Goal: Information Seeking & Learning: Learn about a topic

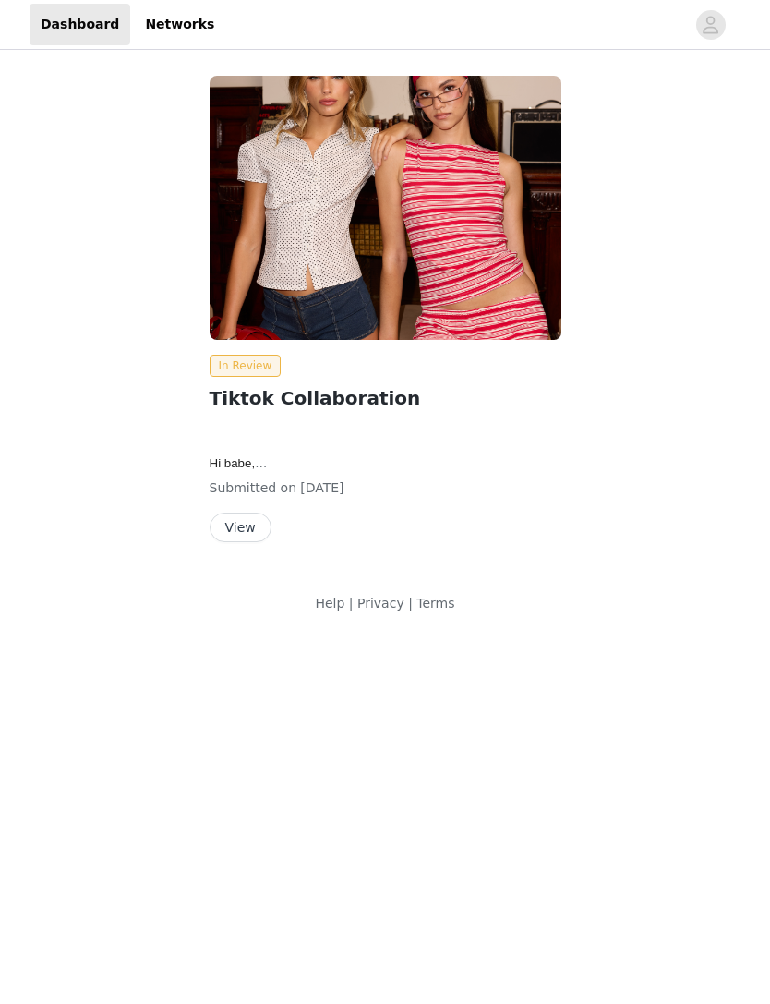
click at [180, 41] on link "Networks" at bounding box center [179, 25] width 91 height 42
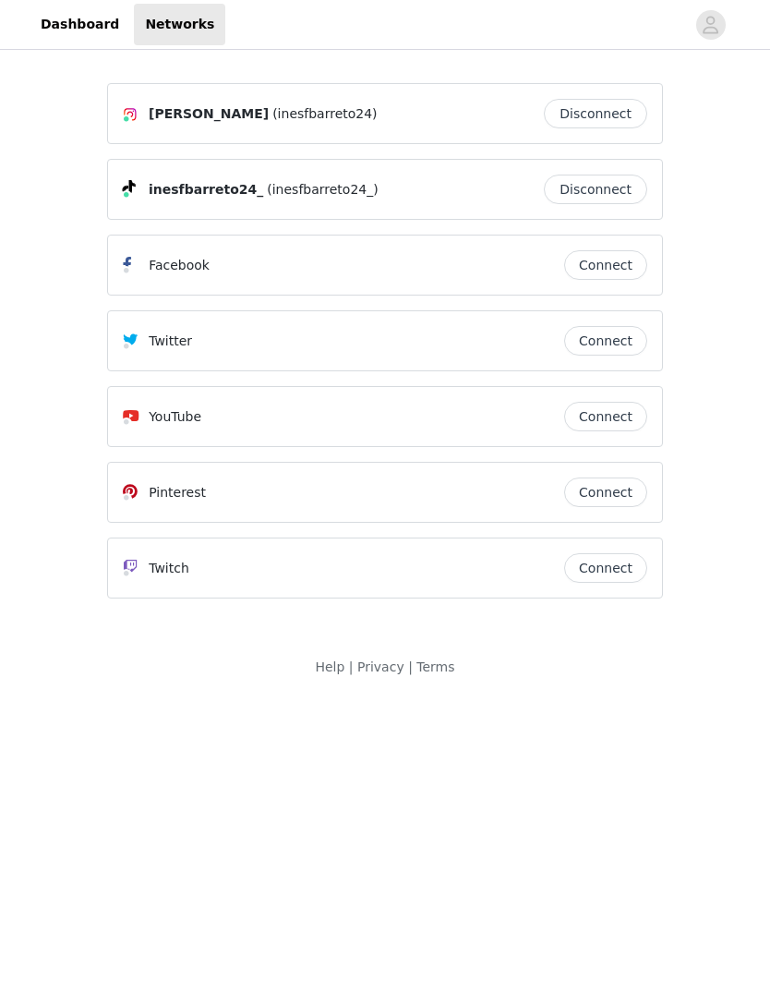
click at [67, 26] on link "Dashboard" at bounding box center [80, 25] width 101 height 42
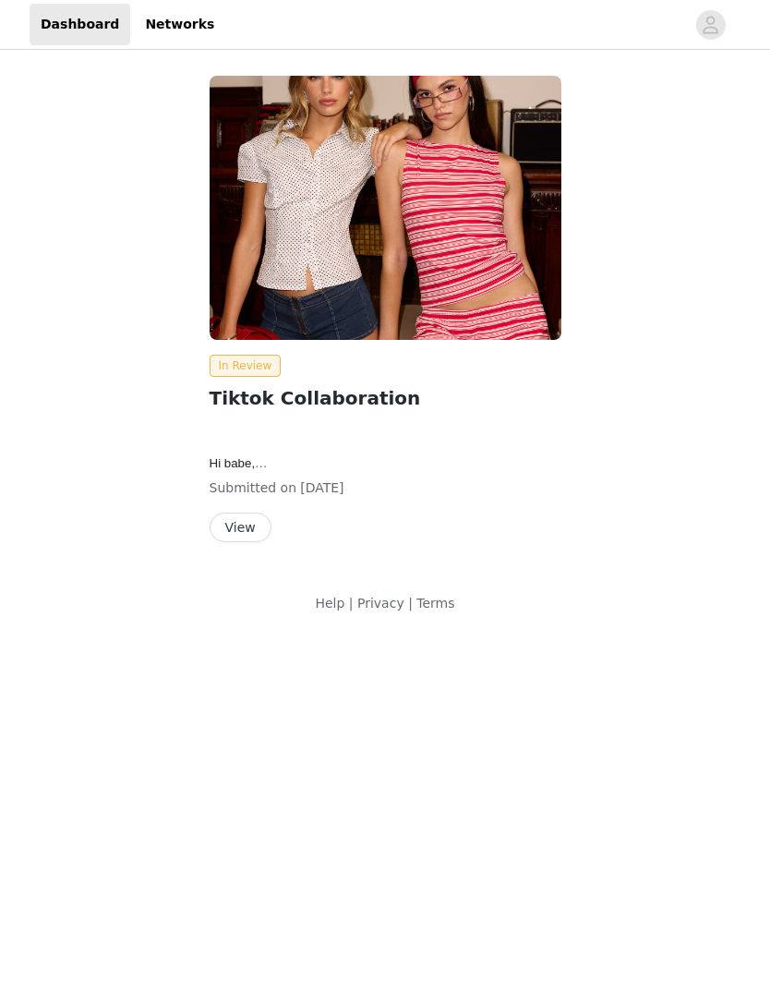
click at [256, 533] on button "View" at bounding box center [241, 528] width 62 height 30
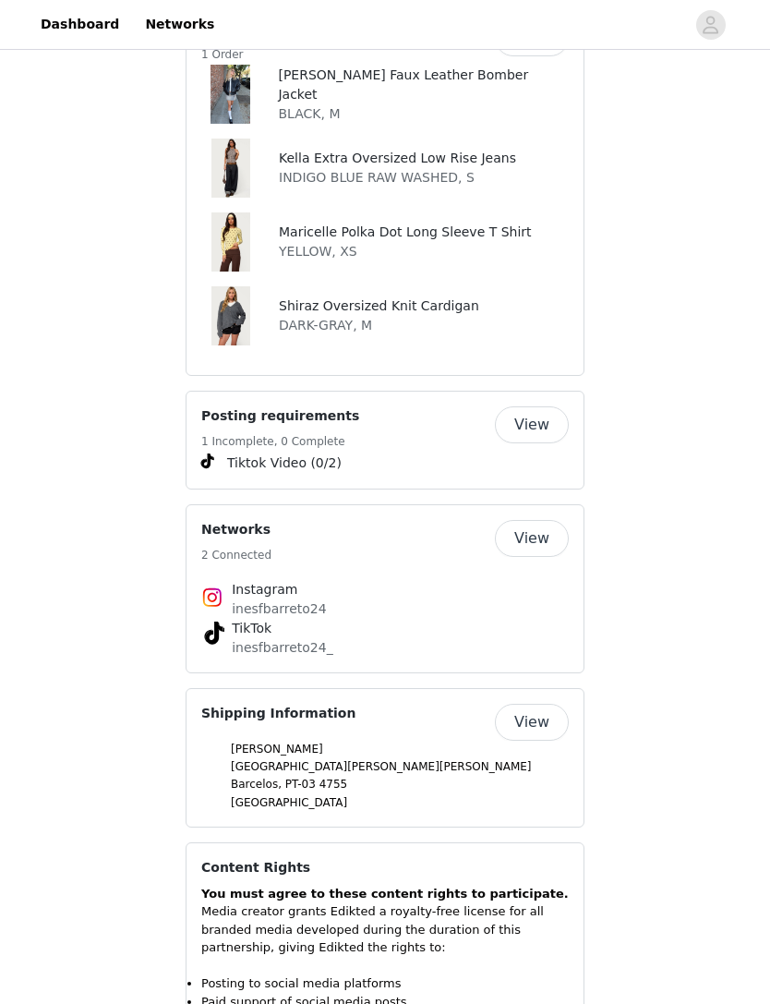
scroll to position [1244, 0]
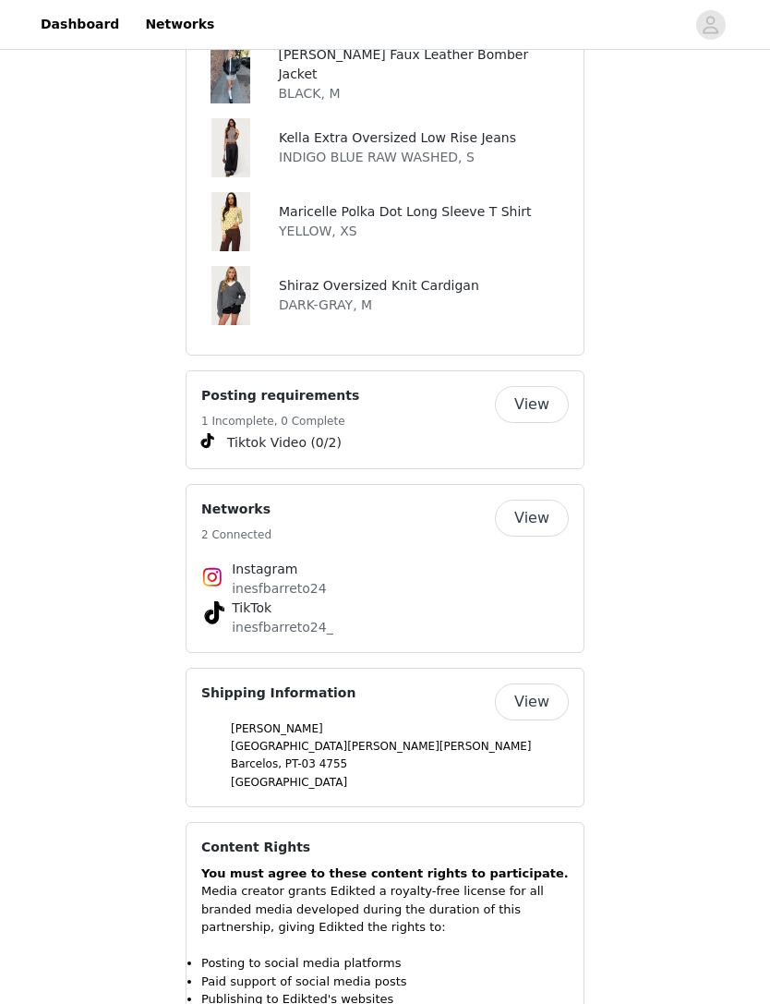
click at [556, 684] on button "View" at bounding box center [532, 702] width 74 height 37
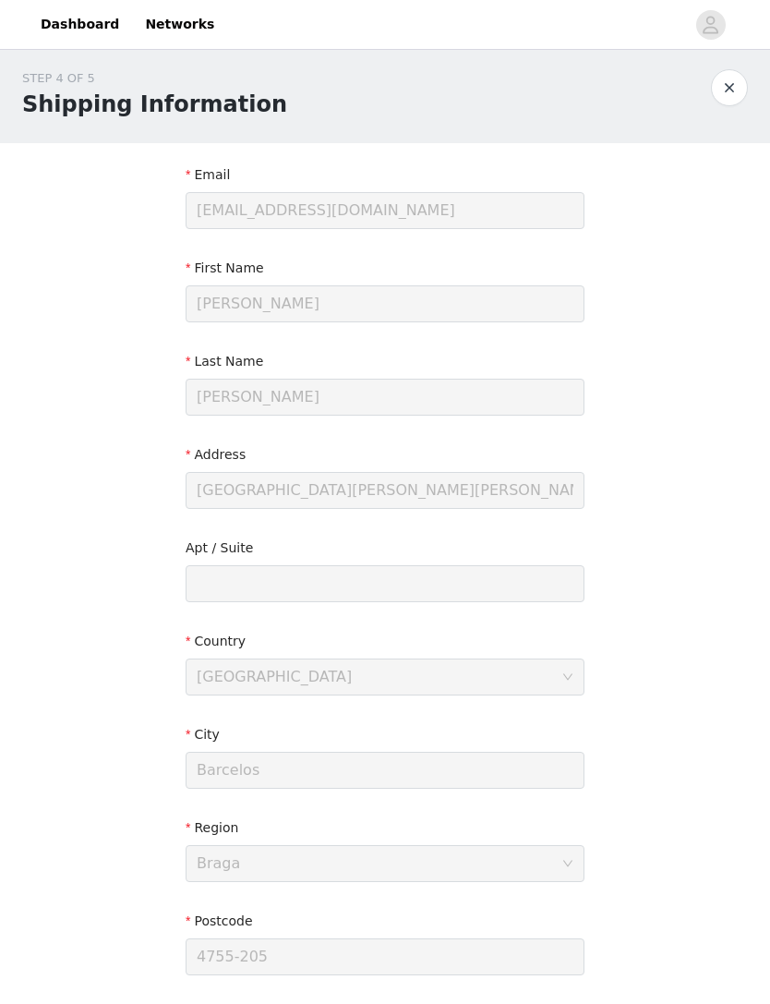
scroll to position [2, 0]
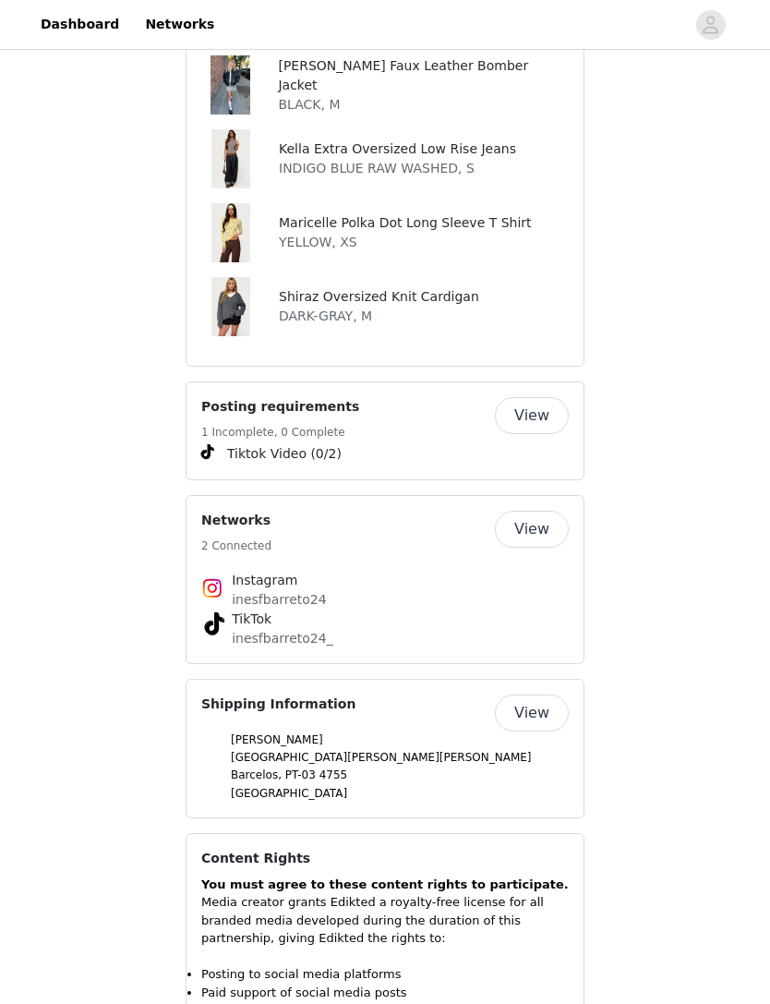
scroll to position [1233, 0]
click at [528, 694] on button "View" at bounding box center [532, 712] width 74 height 37
